Goal: Transaction & Acquisition: Book appointment/travel/reservation

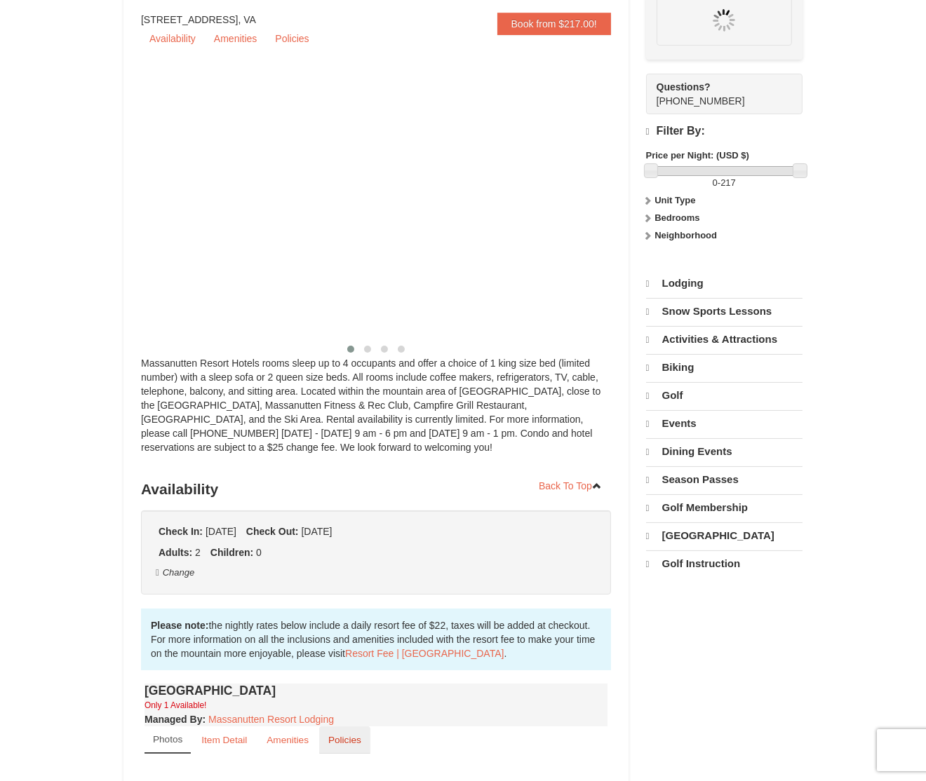
scroll to position [125, 0]
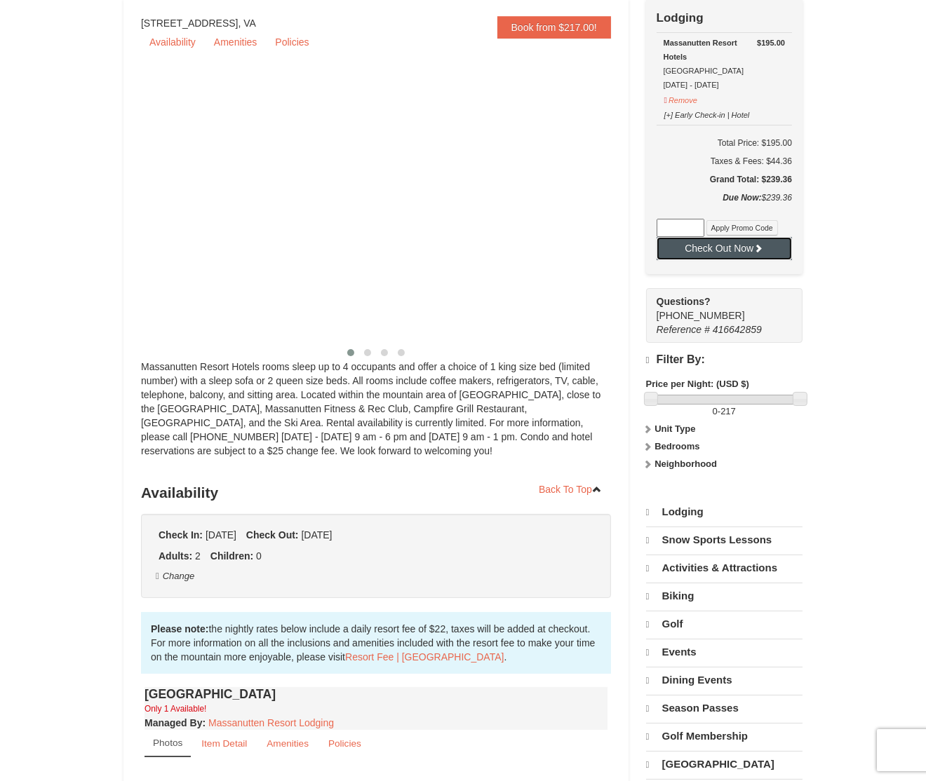
click at [712, 245] on button "Check Out Now" at bounding box center [723, 248] width 135 height 22
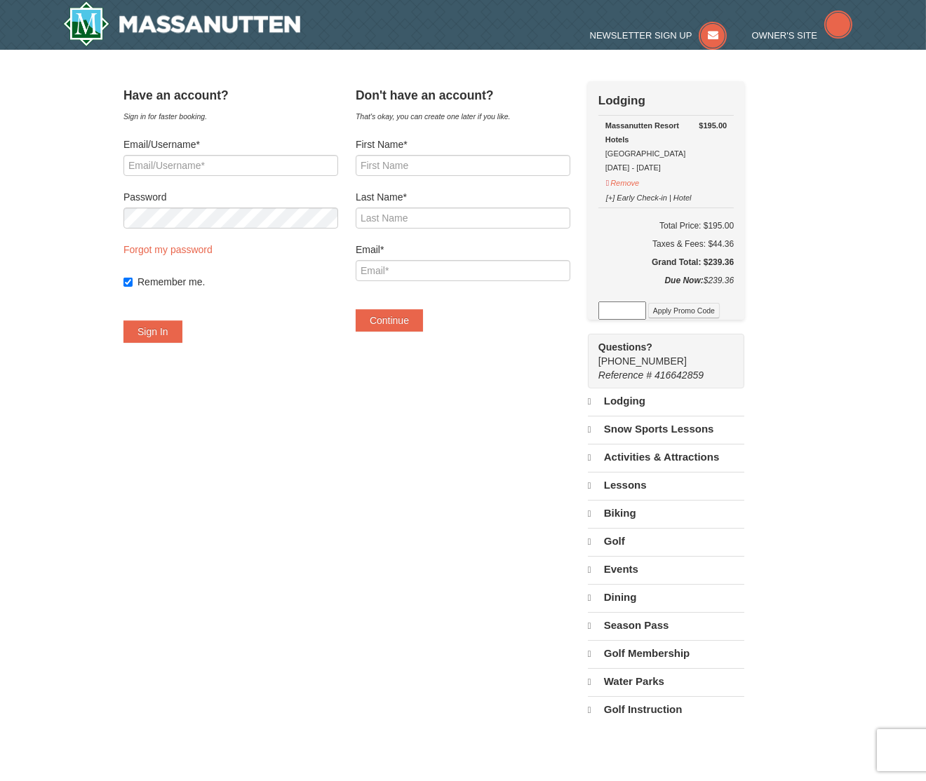
select select "10"
click at [421, 169] on input "First Name*" at bounding box center [463, 165] width 215 height 21
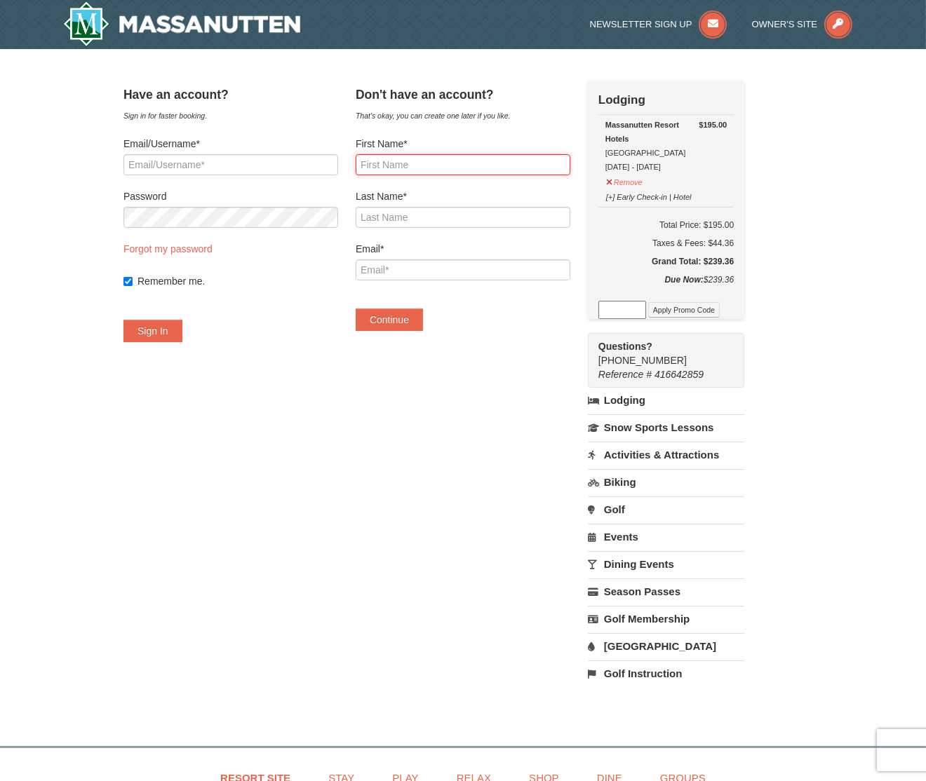
click at [395, 163] on input "First Name*" at bounding box center [463, 164] width 215 height 21
click at [718, 168] on div "Massanutten Resort Hotels Hotel King Room 10/11/2025 - 10/12/2025" at bounding box center [665, 146] width 121 height 56
click at [722, 194] on div "[+] Early Check-in | Hotel" at bounding box center [665, 196] width 121 height 15
click at [733, 222] on h6 "Total Price: $195.00" at bounding box center [665, 225] width 135 height 14
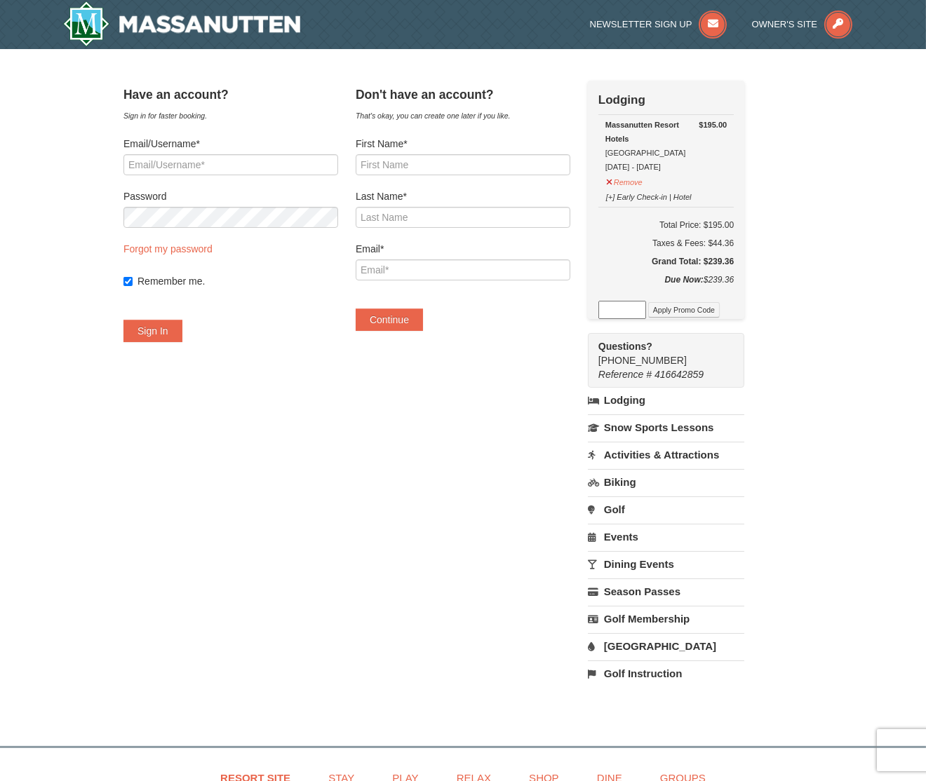
copy h6 "195.00"
click at [733, 241] on div "Taxes & Fees: $44.36" at bounding box center [665, 243] width 135 height 14
copy div "44.36"
click at [733, 262] on h5 "Grand Total: $239.36" at bounding box center [665, 262] width 135 height 14
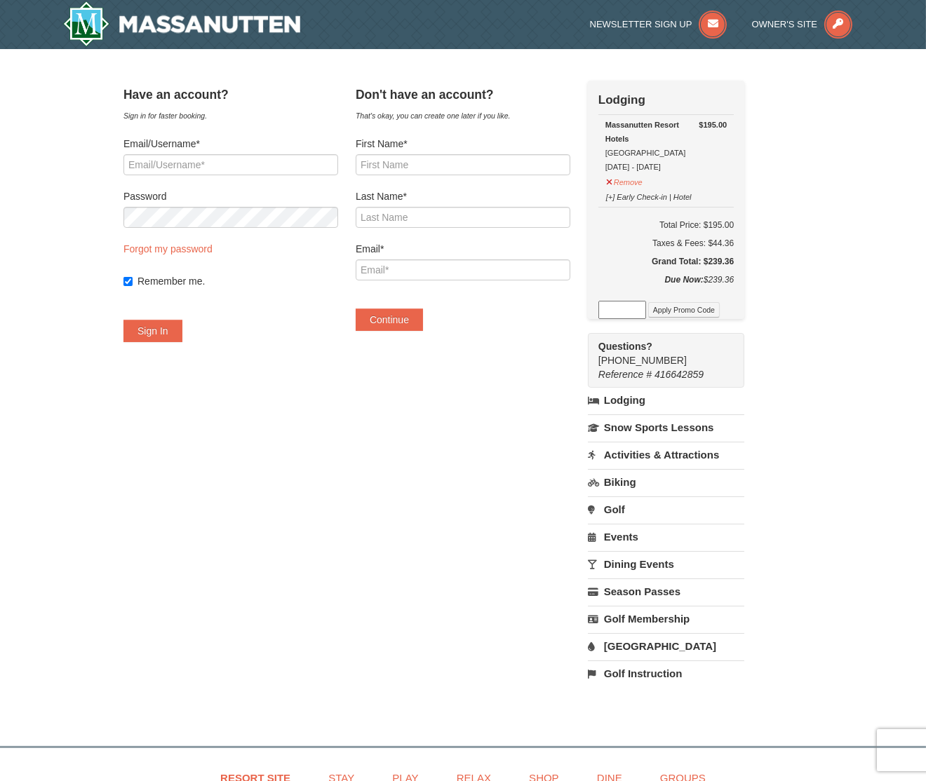
click at [733, 264] on h5 "Grand Total: $239.36" at bounding box center [665, 262] width 135 height 14
copy h5 "239.36"
click at [733, 219] on h6 "Total Price: $195.00" at bounding box center [665, 225] width 135 height 14
copy h6 "195.00"
